Goal: Information Seeking & Learning: Learn about a topic

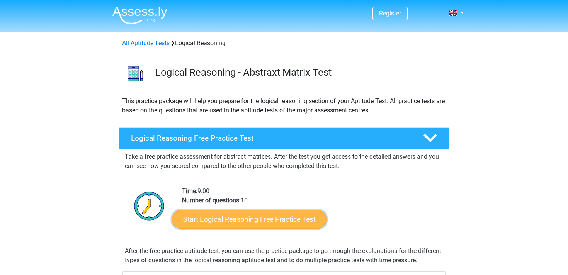
click at [244, 213] on link "Start Logical Reasoning Free Practice Test" at bounding box center [249, 219] width 155 height 19
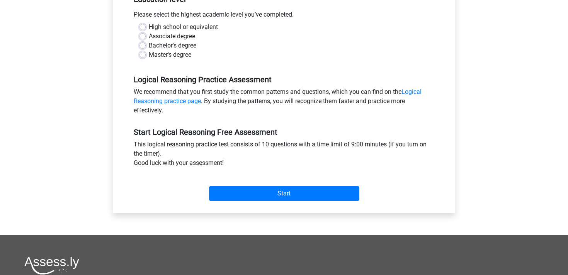
scroll to position [161, 0]
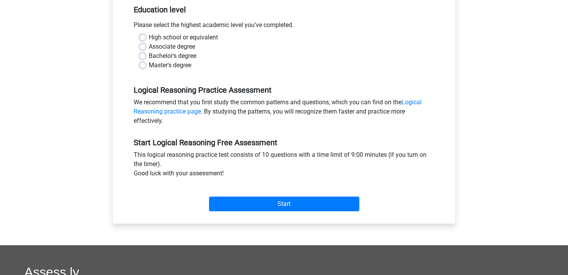
click at [149, 67] on label "Master's degree" at bounding box center [170, 65] width 43 height 9
click at [145, 67] on input "Master's degree" at bounding box center [143, 65] width 6 height 8
radio input "true"
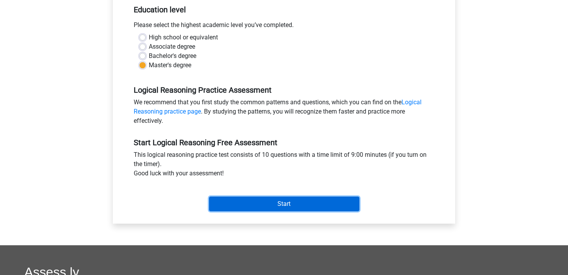
click at [283, 202] on input "Start" at bounding box center [284, 204] width 150 height 15
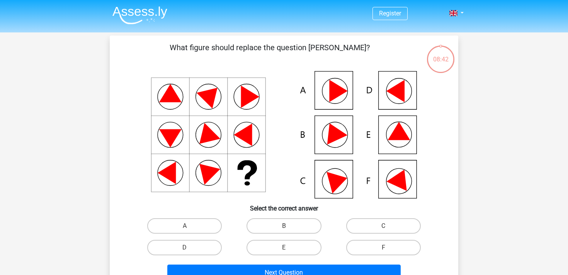
click at [396, 136] on icon at bounding box center [399, 131] width 22 height 18
click at [276, 247] on label "E" at bounding box center [284, 247] width 75 height 15
click at [284, 248] on input "E" at bounding box center [286, 250] width 5 height 5
radio input "true"
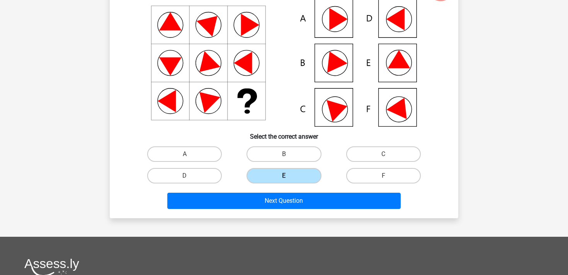
scroll to position [73, 0]
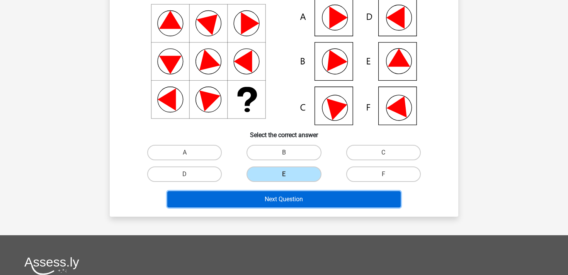
click at [288, 197] on button "Next Question" at bounding box center [284, 199] width 234 height 16
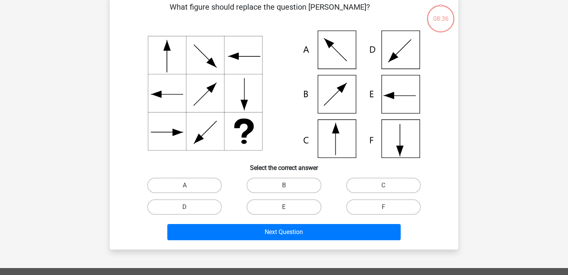
scroll to position [36, 0]
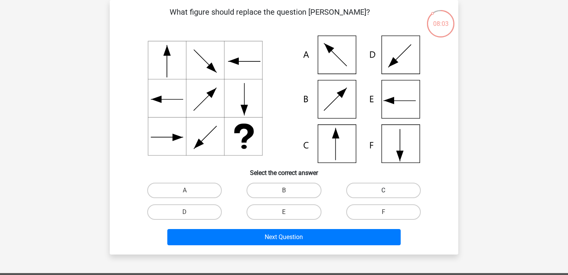
click at [364, 192] on label "C" at bounding box center [383, 190] width 75 height 15
click at [383, 192] on input "C" at bounding box center [385, 193] width 5 height 5
radio input "true"
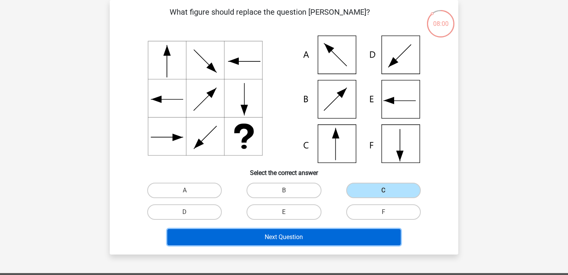
click at [331, 238] on button "Next Question" at bounding box center [284, 237] width 234 height 16
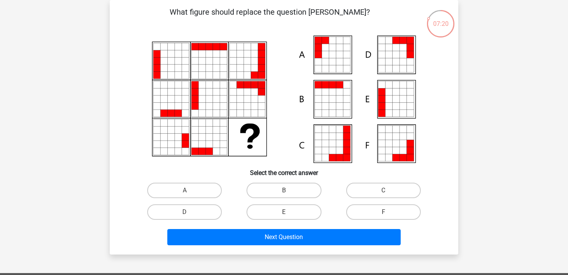
click at [185, 194] on input "A" at bounding box center [187, 193] width 5 height 5
radio input "true"
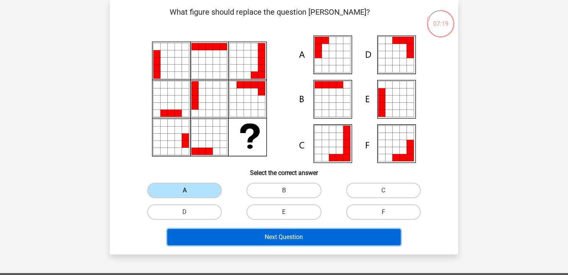
click at [223, 234] on button "Next Question" at bounding box center [284, 237] width 234 height 16
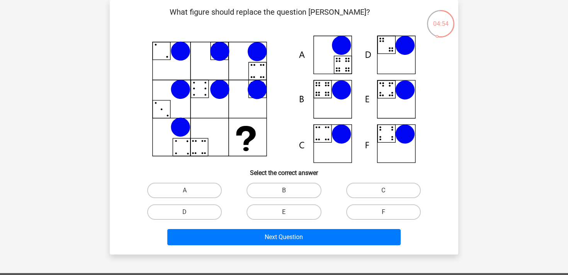
click at [287, 215] on input "E" at bounding box center [286, 214] width 5 height 5
radio input "true"
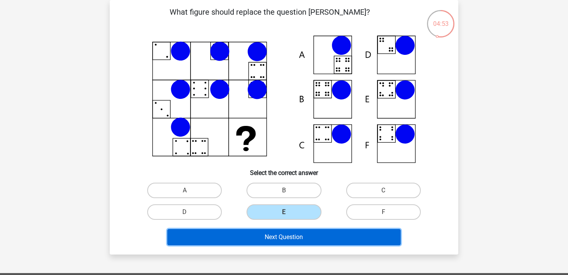
click at [296, 237] on button "Next Question" at bounding box center [284, 237] width 234 height 16
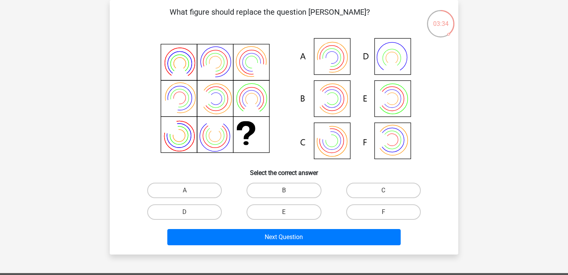
click at [336, 102] on icon at bounding box center [284, 100] width 312 height 128
click at [293, 188] on label "B" at bounding box center [284, 190] width 75 height 15
click at [289, 191] on input "B" at bounding box center [286, 193] width 5 height 5
radio input "true"
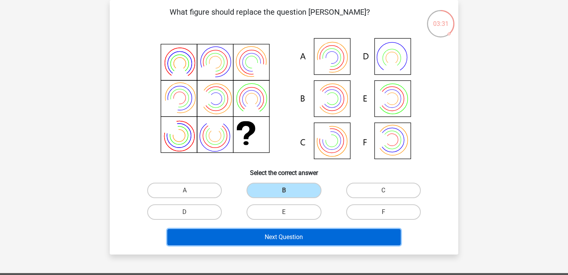
click at [289, 237] on button "Next Question" at bounding box center [284, 237] width 234 height 16
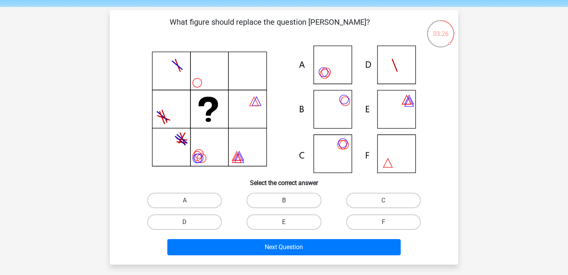
scroll to position [26, 0]
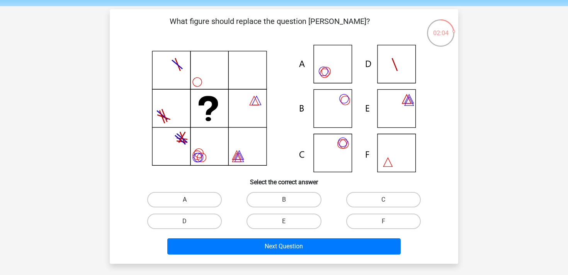
click at [198, 197] on label "A" at bounding box center [184, 199] width 75 height 15
click at [190, 200] on input "A" at bounding box center [187, 202] width 5 height 5
radio input "true"
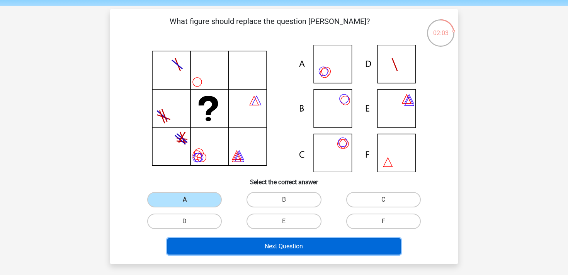
click at [240, 250] on button "Next Question" at bounding box center [284, 246] width 234 height 16
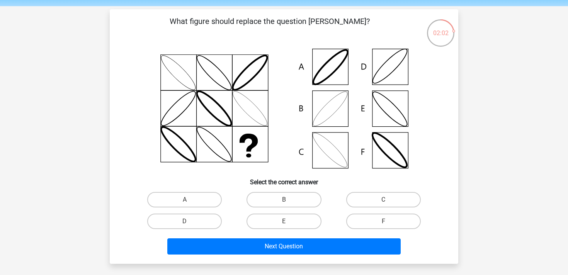
scroll to position [36, 0]
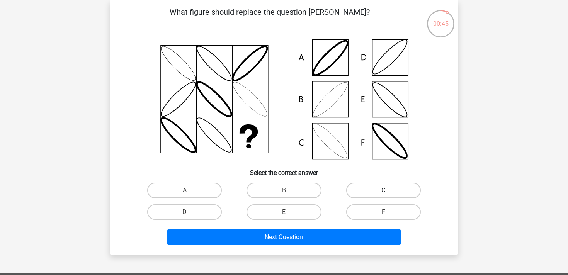
click at [402, 191] on label "C" at bounding box center [383, 190] width 75 height 15
click at [388, 191] on input "C" at bounding box center [385, 193] width 5 height 5
radio input "true"
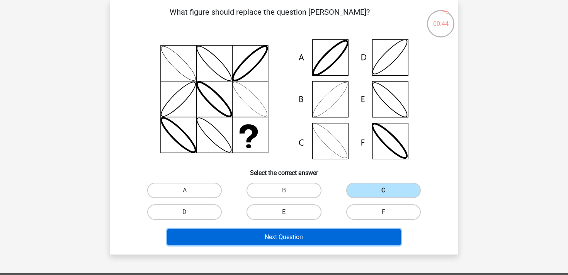
click at [325, 238] on button "Next Question" at bounding box center [284, 237] width 234 height 16
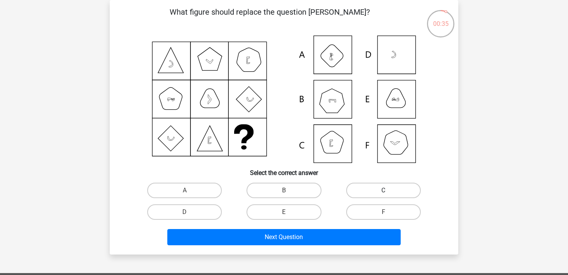
click at [376, 189] on label "C" at bounding box center [383, 190] width 75 height 15
click at [383, 191] on input "C" at bounding box center [385, 193] width 5 height 5
radio input "true"
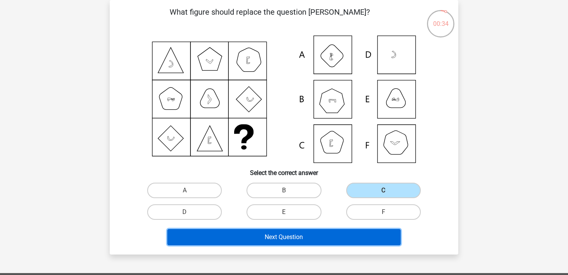
click at [340, 241] on button "Next Question" at bounding box center [284, 237] width 234 height 16
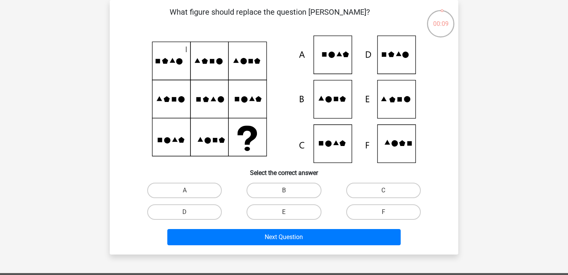
click at [392, 100] on icon at bounding box center [393, 100] width 6 height 6
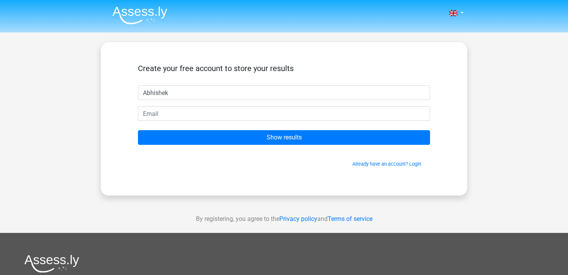
type input "Abhishek"
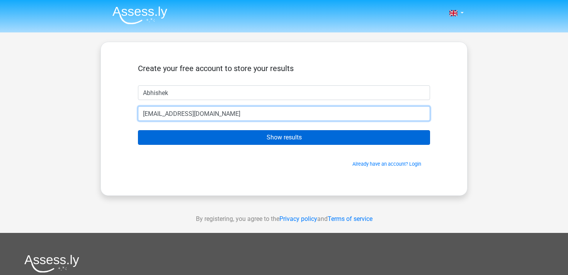
type input "[EMAIL_ADDRESS][DOMAIN_NAME]"
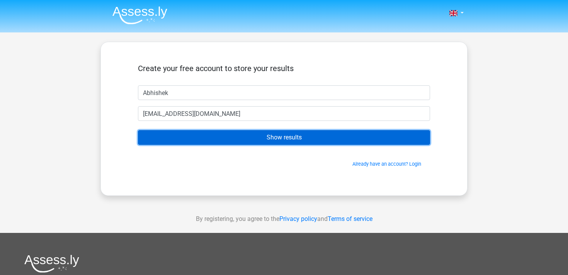
click at [291, 138] on input "Show results" at bounding box center [284, 137] width 292 height 15
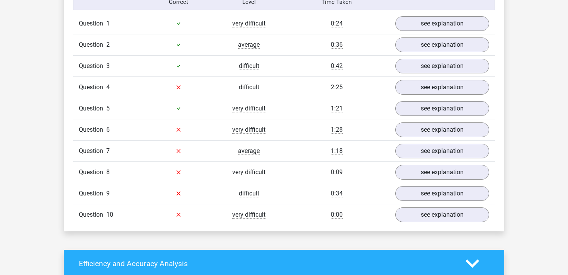
scroll to position [639, 0]
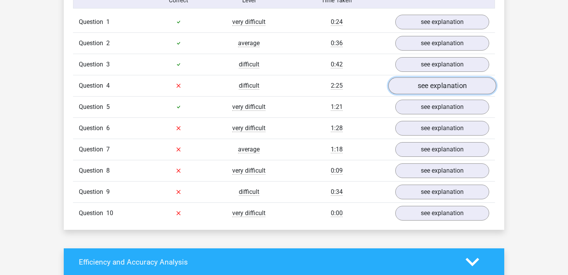
click at [445, 86] on link "see explanation" at bounding box center [442, 85] width 108 height 17
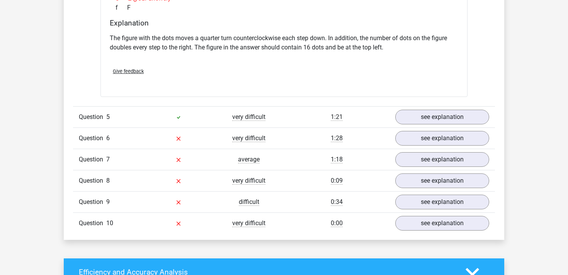
scroll to position [934, 0]
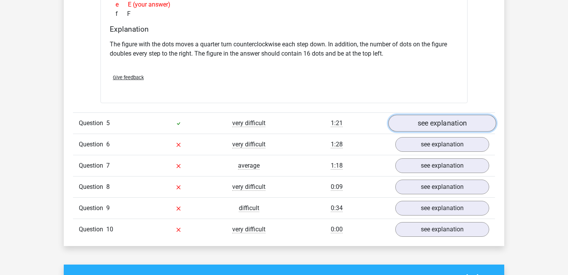
click at [414, 129] on link "see explanation" at bounding box center [442, 123] width 108 height 17
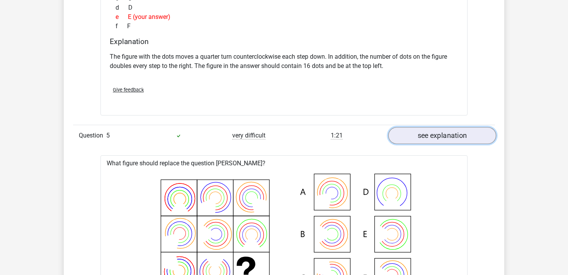
scroll to position [919, 0]
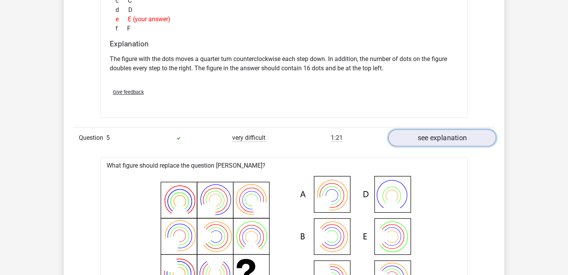
click at [426, 135] on link "see explanation" at bounding box center [442, 137] width 108 height 17
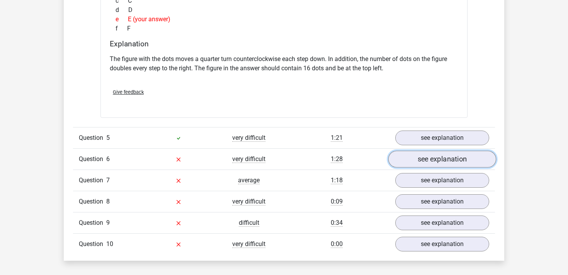
click at [427, 158] on link "see explanation" at bounding box center [442, 159] width 108 height 17
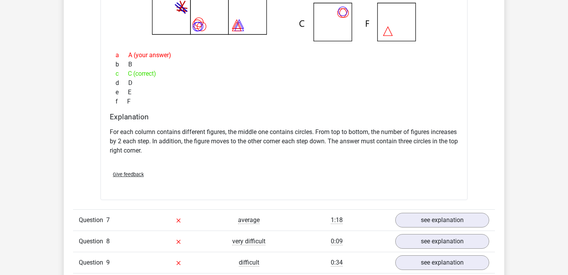
scroll to position [1199, 0]
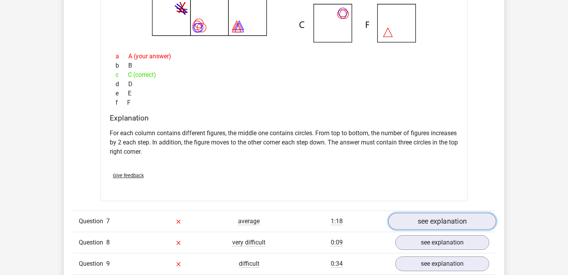
click at [427, 218] on link "see explanation" at bounding box center [442, 221] width 108 height 17
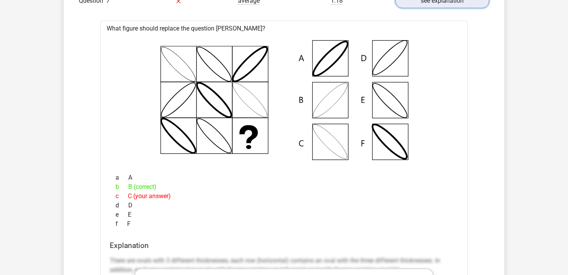
scroll to position [1417, 0]
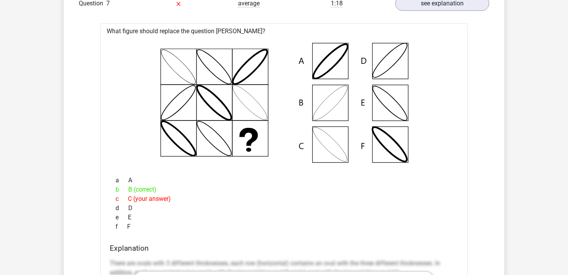
click at [193, 114] on icon at bounding box center [284, 103] width 342 height 128
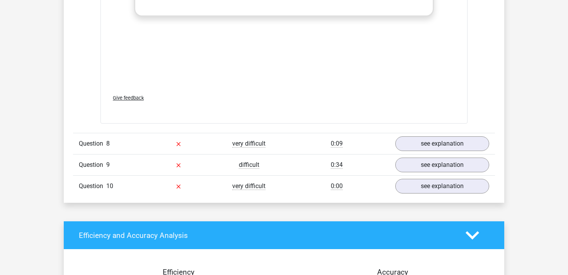
scroll to position [1813, 0]
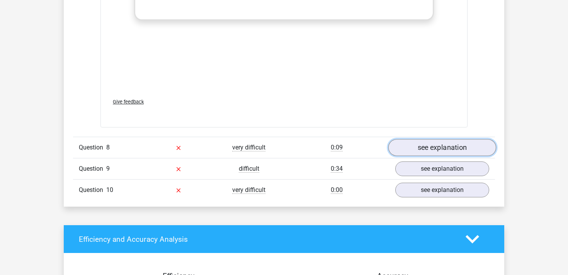
click at [432, 150] on link "see explanation" at bounding box center [442, 148] width 108 height 17
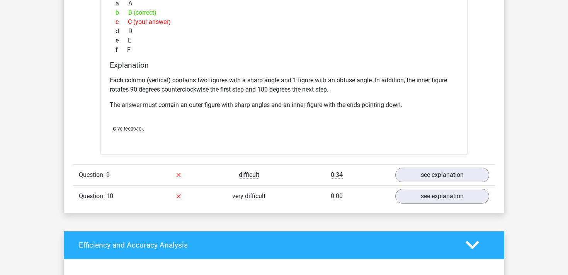
scroll to position [2136, 0]
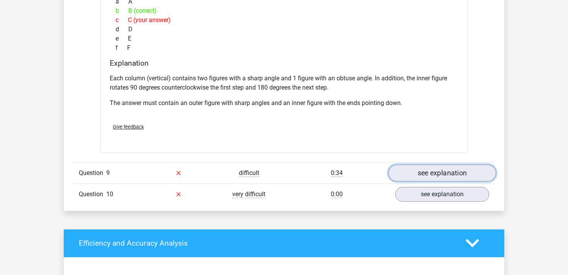
click at [433, 175] on link "see explanation" at bounding box center [442, 173] width 108 height 17
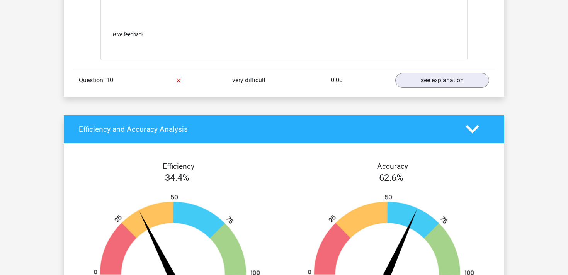
scroll to position [2756, 0]
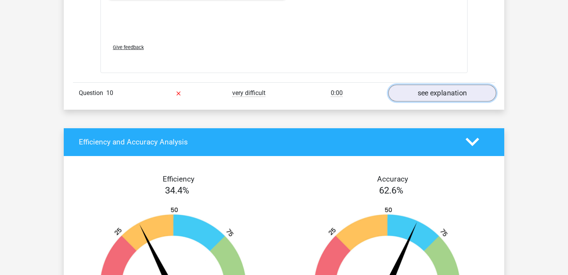
click at [455, 92] on link "see explanation" at bounding box center [442, 93] width 108 height 17
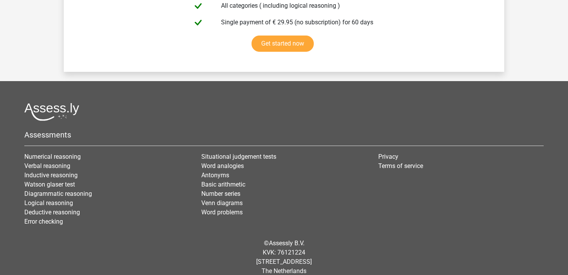
scroll to position [3885, 0]
